Goal: Task Accomplishment & Management: Complete application form

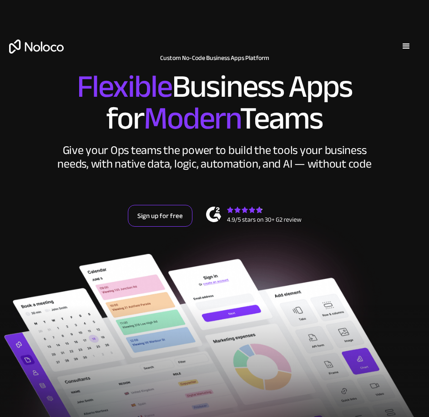
click at [157, 221] on link "Sign up for free" at bounding box center [160, 216] width 65 height 22
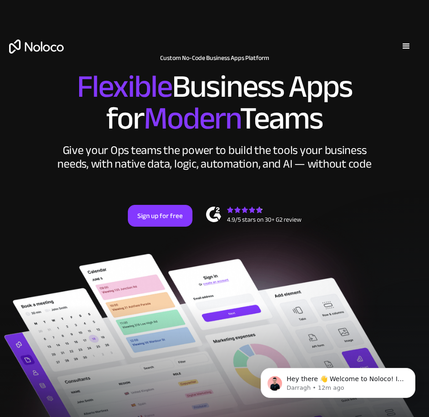
click at [402, 42] on div "menu" at bounding box center [406, 46] width 11 height 11
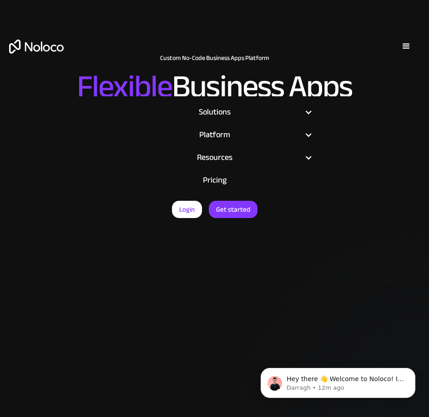
click at [402, 42] on div "menu" at bounding box center [406, 46] width 11 height 11
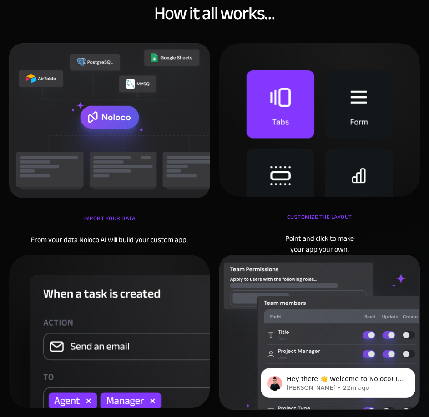
scroll to position [2546, 0]
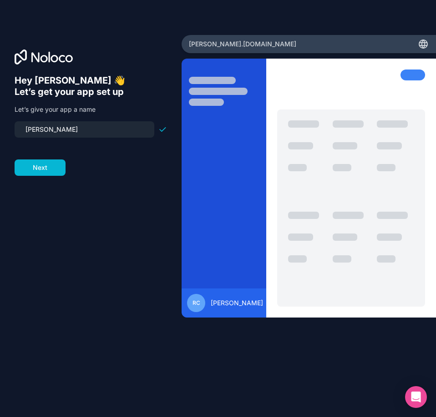
click at [133, 255] on div "Hey [PERSON_NAME] 👋 Let’s get your app set up Let’s give your app a name [PERSO…" at bounding box center [91, 221] width 152 height 293
drag, startPoint x: 25, startPoint y: 126, endPoint x: 212, endPoint y: 116, distance: 187.1
click at [212, 116] on div "Hey [PERSON_NAME] 👋 Let’s get your app set up Let’s give your app a name [PERSO…" at bounding box center [218, 208] width 436 height 417
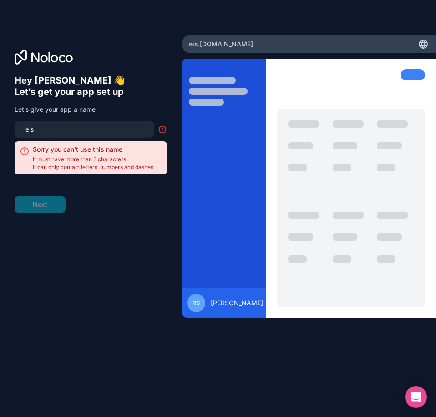
click at [127, 235] on div "Hey [PERSON_NAME] 👋 Let’s get your app set up Let’s give your app a name eis So…" at bounding box center [91, 221] width 152 height 293
click at [63, 127] on input "eis" at bounding box center [84, 129] width 129 height 13
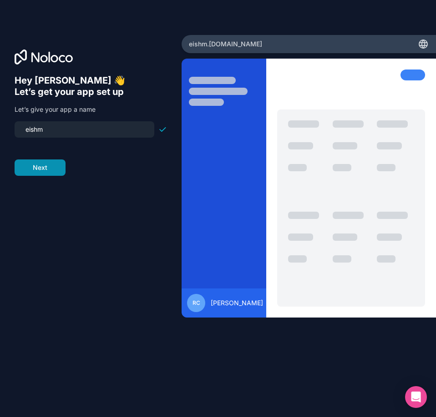
type input "eishm"
click at [42, 161] on button "Next" at bounding box center [40, 168] width 51 height 16
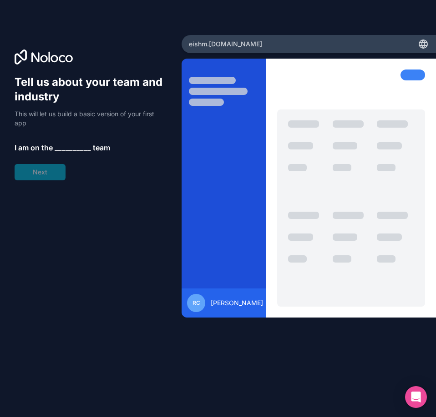
click at [64, 145] on span "__________" at bounding box center [73, 147] width 36 height 11
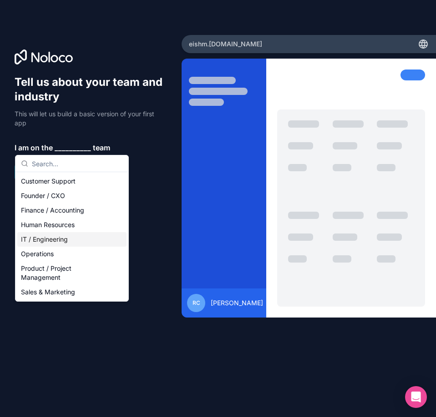
click at [67, 237] on div "IT / Engineering" at bounding box center [71, 239] width 109 height 15
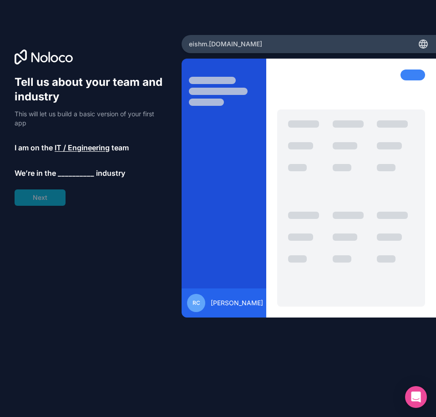
click at [75, 174] on span "__________" at bounding box center [76, 173] width 36 height 11
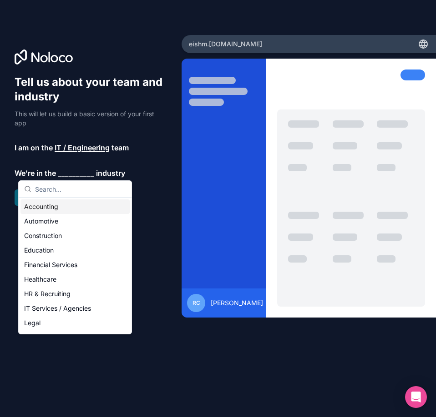
click at [422, 49] on icon at bounding box center [422, 44] width 11 height 11
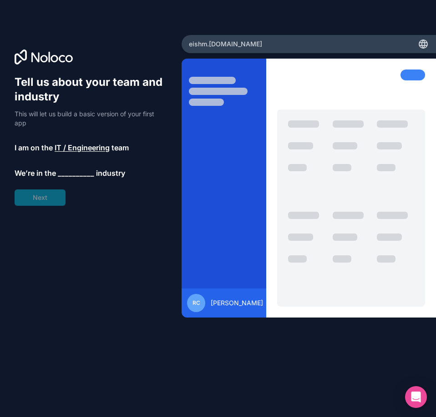
click at [424, 48] on icon at bounding box center [423, 44] width 8 height 8
click at [424, 42] on icon at bounding box center [423, 44] width 1 height 8
click at [79, 172] on span "__________" at bounding box center [76, 173] width 36 height 11
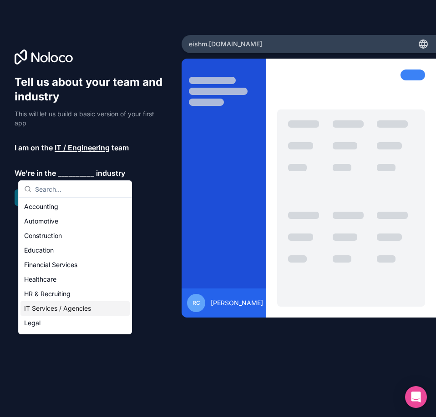
click at [82, 307] on div "IT Services / Agencies" at bounding box center [74, 308] width 109 height 15
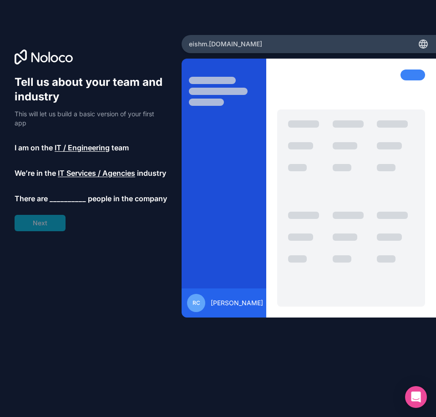
click at [55, 204] on span "__________" at bounding box center [68, 198] width 36 height 11
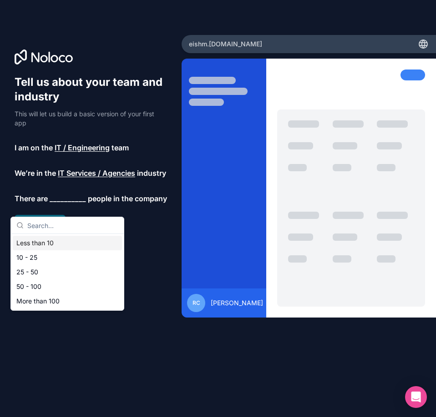
click at [60, 246] on div "Less than 10" at bounding box center [67, 243] width 109 height 15
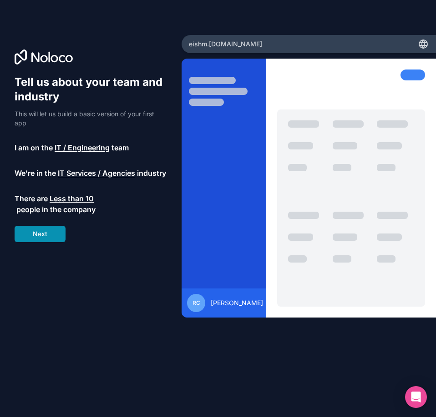
click at [44, 242] on button "Next" at bounding box center [40, 234] width 51 height 16
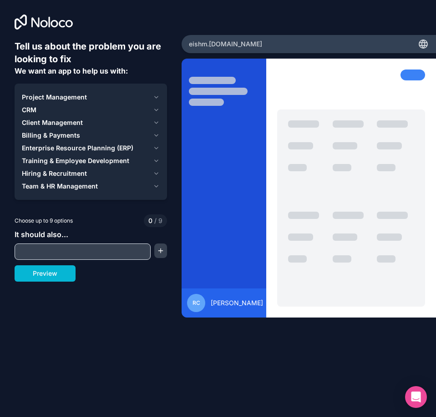
click at [149, 94] on div "Project Management" at bounding box center [85, 97] width 127 height 9
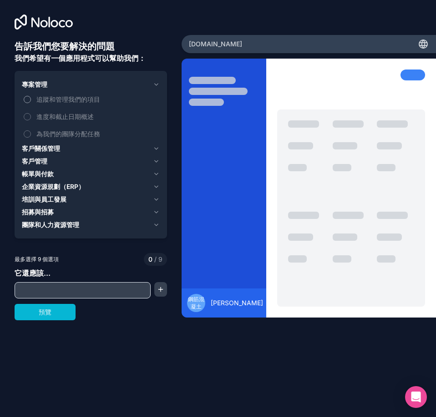
click at [83, 97] on font "追蹤和管理我們的項目" at bounding box center [68, 99] width 64 height 8
click at [31, 97] on button "追蹤和管理我們的項目" at bounding box center [27, 99] width 7 height 7
click at [49, 147] on font "客戶關係管理" at bounding box center [41, 149] width 38 height 8
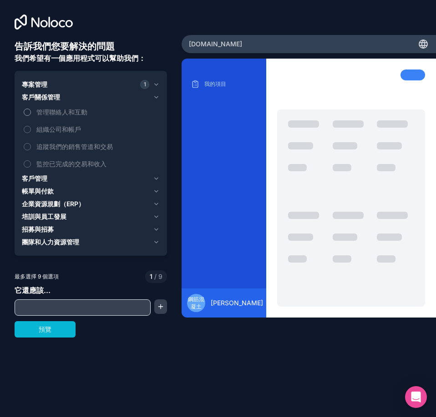
click at [67, 111] on font "管理聯絡人和互動" at bounding box center [61, 112] width 51 height 8
click at [31, 111] on button "管理聯絡人和互動" at bounding box center [27, 112] width 7 height 7
click at [55, 174] on div "客戶管理" at bounding box center [85, 178] width 127 height 9
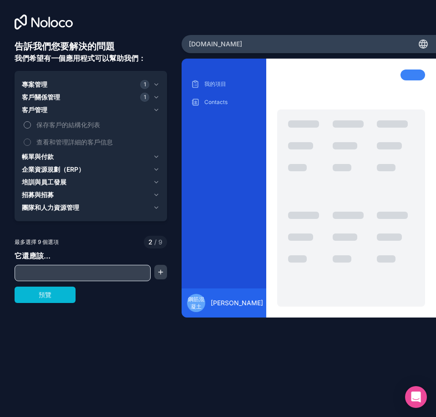
click at [54, 128] on font "保存客戶的結構化列表" at bounding box center [68, 125] width 64 height 8
click at [31, 128] on button "保存客戶的結構化列表" at bounding box center [27, 124] width 7 height 7
click at [52, 158] on font "帳單與付款" at bounding box center [38, 157] width 32 height 8
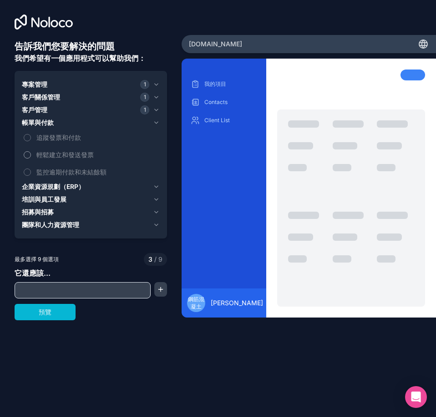
click at [69, 156] on font "輕鬆建立和發送發票" at bounding box center [64, 155] width 57 height 8
click at [31, 156] on button "輕鬆建立和發送發票" at bounding box center [27, 154] width 7 height 7
click at [65, 138] on font "追蹤發票和付款" at bounding box center [58, 138] width 45 height 8
click at [31, 138] on button "追蹤發票和付款" at bounding box center [27, 137] width 7 height 7
click at [70, 171] on font "監控逾期付款和未結餘額" at bounding box center [71, 172] width 70 height 8
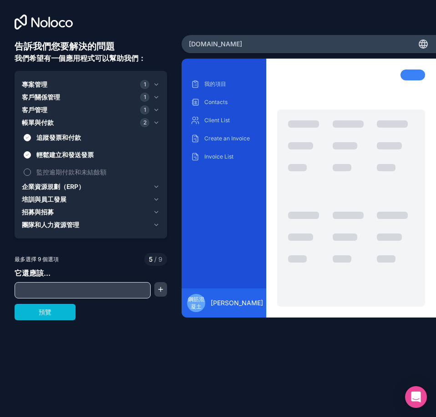
click at [31, 171] on button "監控逾期付款和未結餘額" at bounding box center [27, 172] width 7 height 7
click at [65, 189] on font "企業資源規劃（ERP）" at bounding box center [53, 187] width 63 height 8
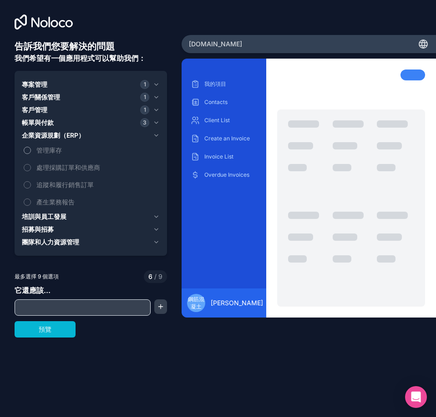
click at [54, 145] on span "管理庫存" at bounding box center [96, 150] width 121 height 10
click at [31, 147] on button "管理庫存" at bounding box center [27, 150] width 7 height 7
click at [65, 161] on label "處理採購訂單和供應商" at bounding box center [91, 167] width 138 height 17
click at [31, 164] on button "處理採購訂單和供應商" at bounding box center [27, 167] width 7 height 7
click at [62, 215] on font "培訓與員工發展" at bounding box center [44, 217] width 45 height 8
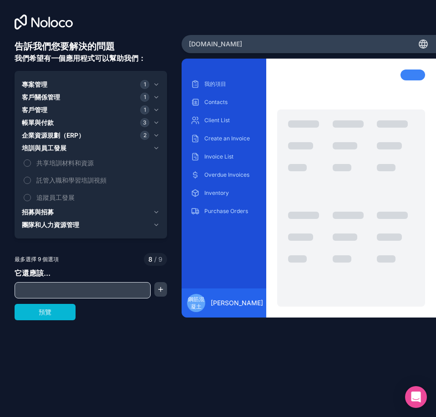
click at [90, 213] on div "招募與招募" at bounding box center [85, 212] width 127 height 9
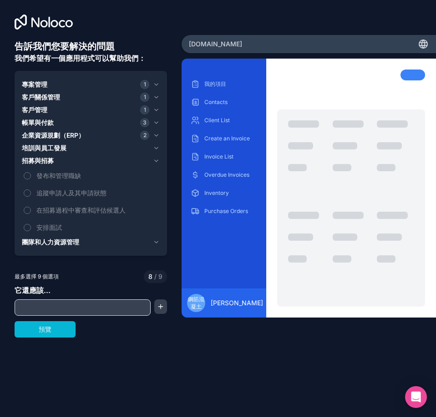
click at [82, 243] on div "團隊和人力資源管理" at bounding box center [85, 242] width 127 height 9
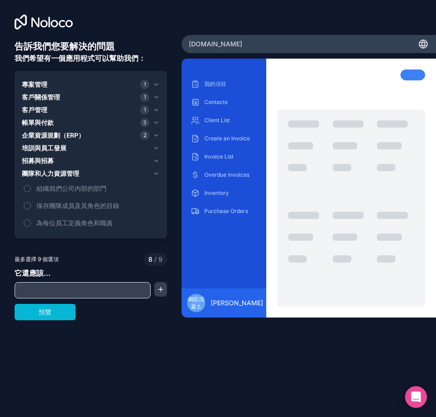
click at [64, 288] on input "text" at bounding box center [82, 290] width 131 height 13
click at [54, 315] on button "預覽" at bounding box center [45, 312] width 61 height 16
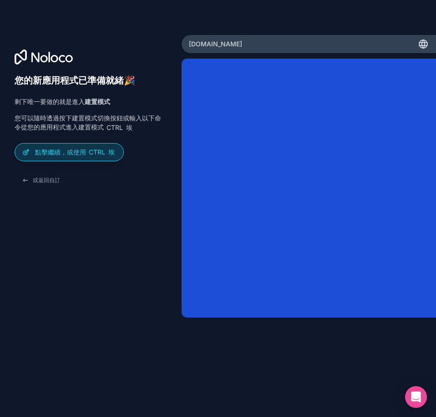
click at [90, 155] on font "Ctrl" at bounding box center [97, 152] width 16 height 8
